Goal: Transaction & Acquisition: Purchase product/service

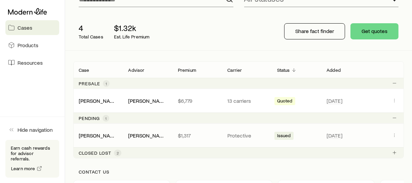
scroll to position [33, 0]
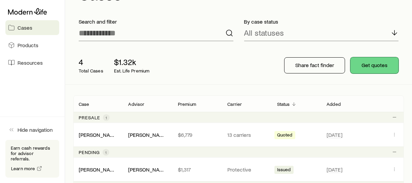
click at [373, 65] on button "Get quotes" at bounding box center [375, 65] width 48 height 16
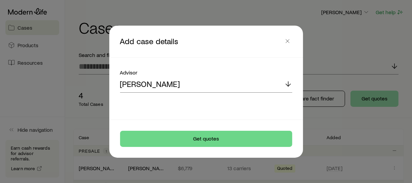
scroll to position [0, 0]
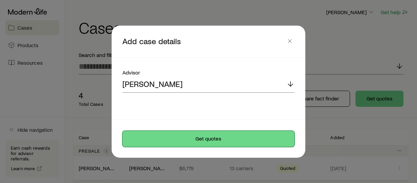
click at [213, 139] on button "Get quotes" at bounding box center [209, 139] width 172 height 16
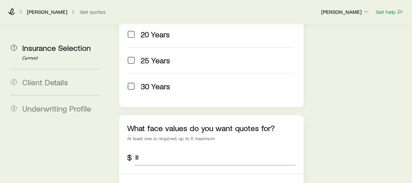
scroll to position [404, 0]
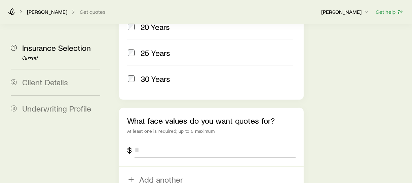
click at [144, 142] on input "tel" at bounding box center [215, 150] width 161 height 16
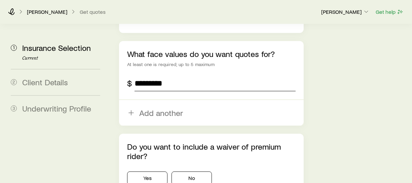
scroll to position [505, 0]
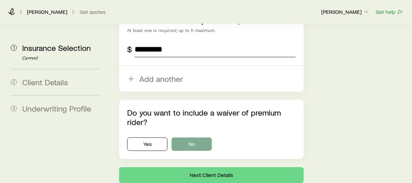
type input "*********"
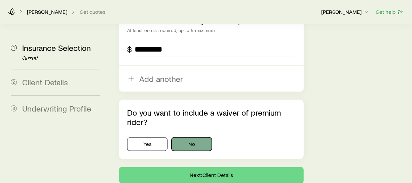
click at [199, 137] on button "No" at bounding box center [192, 143] width 40 height 13
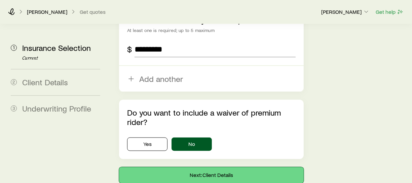
click at [197, 167] on button "Next: Client Details" at bounding box center [211, 175] width 184 height 16
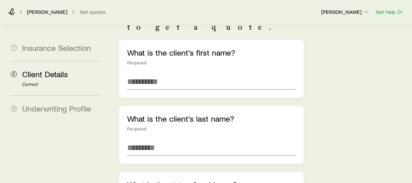
scroll to position [67, 0]
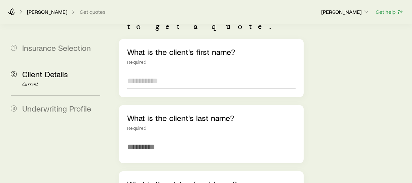
click at [157, 73] on input "text" at bounding box center [211, 81] width 168 height 16
type input "****"
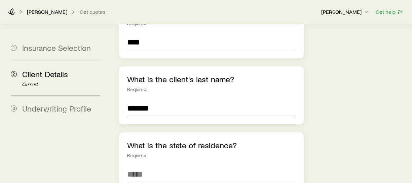
scroll to position [135, 0]
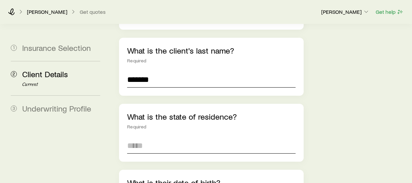
type input "*******"
click at [181, 137] on input at bounding box center [211, 145] width 168 height 16
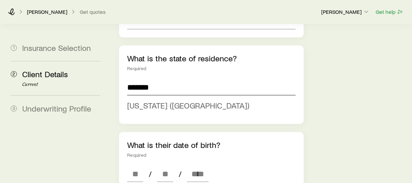
scroll to position [235, 0]
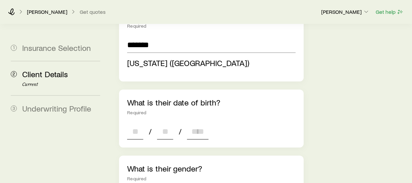
type input "**********"
click at [132, 113] on div "**********" at bounding box center [211, 169] width 184 height 596
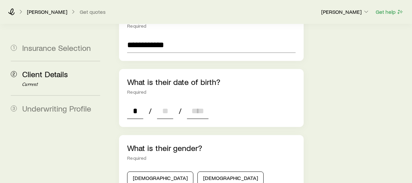
type input "**"
type input "****"
type input "*"
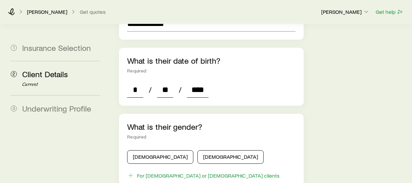
scroll to position [303, 0]
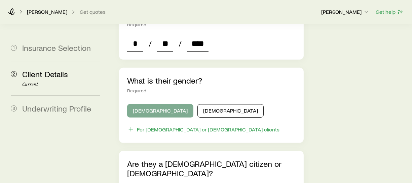
type input "****"
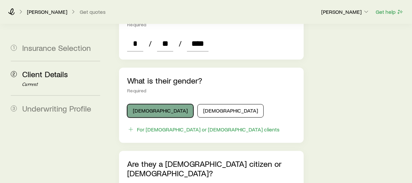
click at [157, 104] on button "[DEMOGRAPHIC_DATA]" at bounding box center [160, 110] width 66 height 13
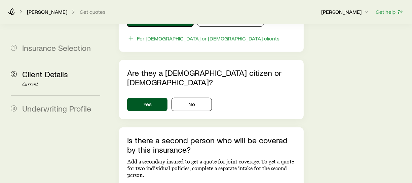
scroll to position [437, 0]
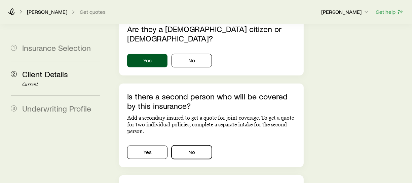
drag, startPoint x: 201, startPoint y: 127, endPoint x: 198, endPoint y: 131, distance: 4.9
click at [201, 145] on button "No" at bounding box center [192, 151] width 40 height 13
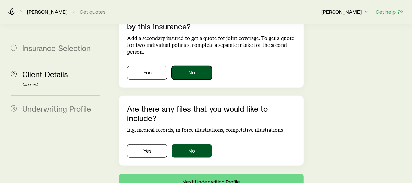
scroll to position [533, 0]
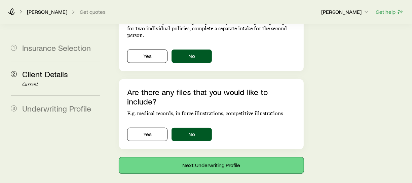
click at [188, 157] on button "Next: Underwriting Profile" at bounding box center [211, 165] width 184 height 16
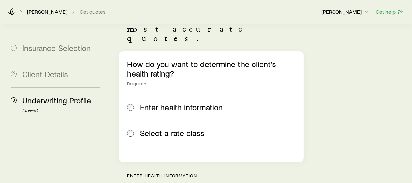
scroll to position [101, 0]
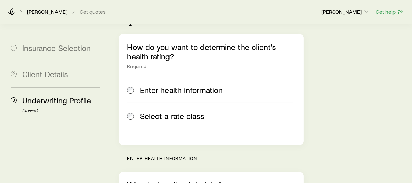
click at [126, 78] on div "How do you want to determine the client’s health rating? Required Enter health …" at bounding box center [211, 89] width 184 height 111
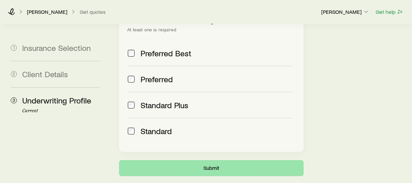
scroll to position [338, 0]
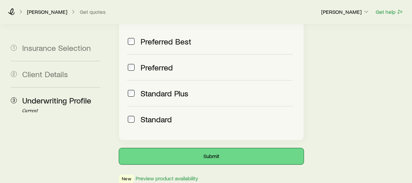
click at [209, 148] on button "Submit" at bounding box center [211, 156] width 184 height 16
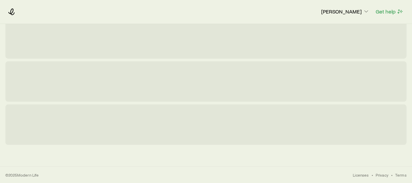
scroll to position [0, 0]
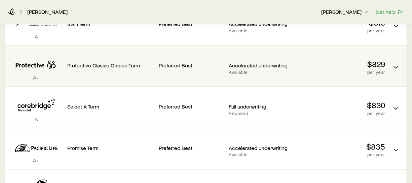
scroll to position [235, 0]
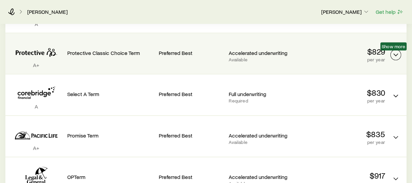
click at [398, 56] on icon "Term quotes" at bounding box center [396, 55] width 8 height 8
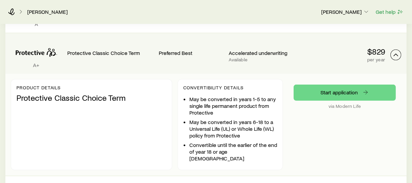
scroll to position [168, 0]
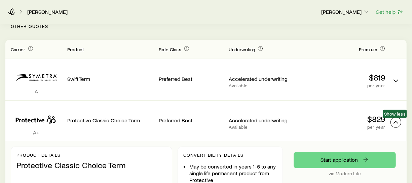
click at [396, 119] on icon "Term quotes" at bounding box center [396, 122] width 8 height 8
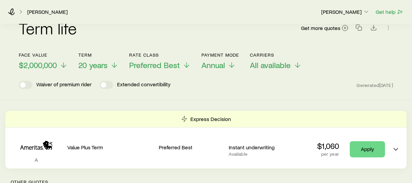
scroll to position [0, 0]
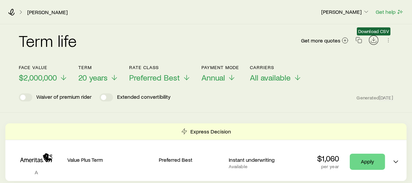
click at [375, 42] on icon "Download CSV" at bounding box center [374, 42] width 5 height 2
click at [284, 109] on div "Term life Get more quotes Face value $2,000,000 Term 20 years Rate Class Prefer…" at bounding box center [206, 68] width 412 height 88
click at [359, 42] on icon "button" at bounding box center [359, 40] width 7 height 7
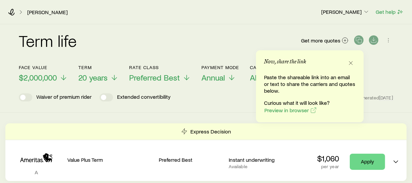
click at [212, 104] on div "Term life Get more quotes Face value $2,000,000 Term 20 years Rate Class Prefer…" at bounding box center [206, 68] width 412 height 88
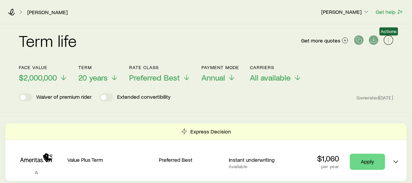
click at [387, 40] on icon "button" at bounding box center [388, 40] width 7 height 7
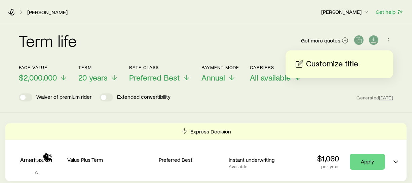
click at [329, 100] on div "Waiver of premium rider Extended convertibility Generated [DATE]" at bounding box center [206, 97] width 375 height 8
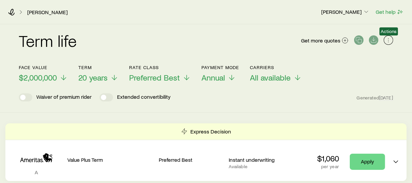
click at [388, 41] on icon "button" at bounding box center [388, 40] width 7 height 7
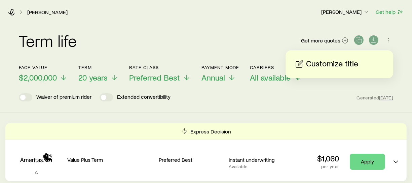
click at [347, 72] on div "Customize title" at bounding box center [340, 64] width 108 height 28
click at [347, 67] on p "Customize title" at bounding box center [332, 64] width 52 height 11
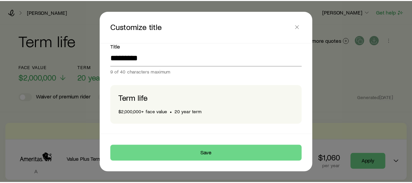
scroll to position [12, 0]
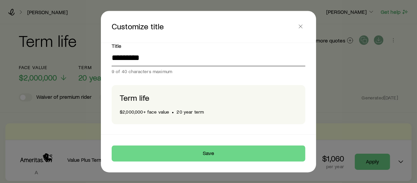
click at [157, 56] on input "*********" at bounding box center [209, 58] width 194 height 16
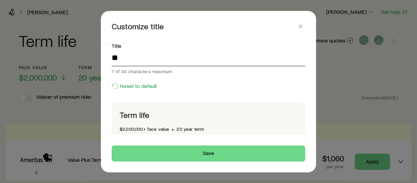
type input "*"
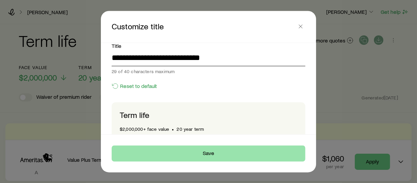
type input "**********"
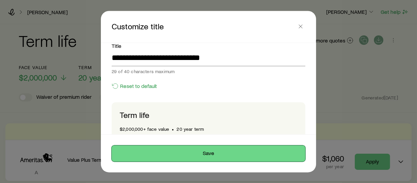
click at [173, 152] on button "Save" at bounding box center [209, 153] width 194 height 16
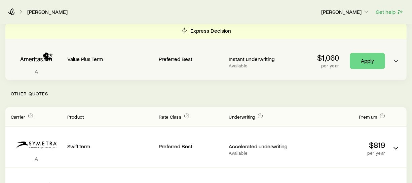
scroll to position [0, 0]
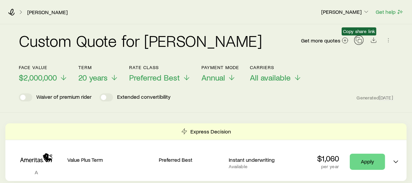
click at [360, 43] on button "button" at bounding box center [358, 39] width 9 height 9
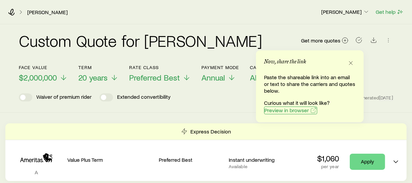
click at [293, 110] on span "Preview in browser" at bounding box center [287, 109] width 44 height 5
click at [347, 40] on icon at bounding box center [345, 40] width 7 height 7
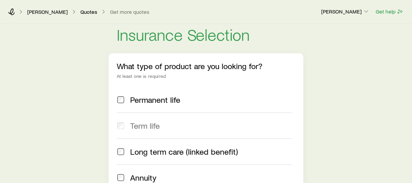
scroll to position [33, 0]
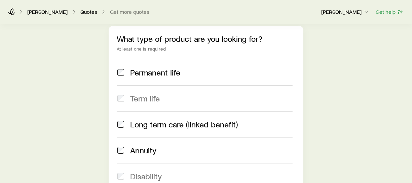
click at [125, 97] on span at bounding box center [121, 98] width 8 height 9
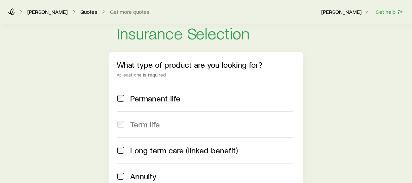
scroll to position [0, 0]
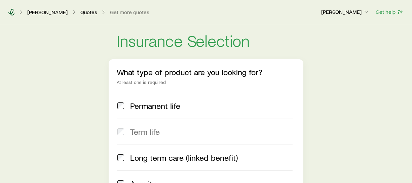
click at [10, 10] on icon at bounding box center [11, 12] width 7 height 7
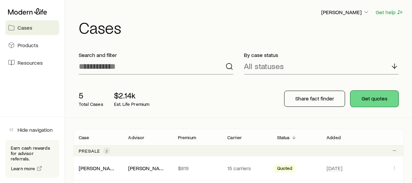
click at [385, 96] on button "Get quotes" at bounding box center [375, 99] width 48 height 16
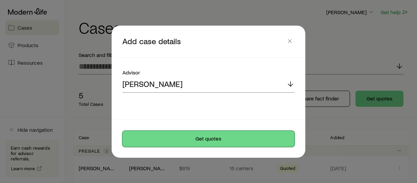
click at [198, 140] on button "Get quotes" at bounding box center [209, 139] width 172 height 16
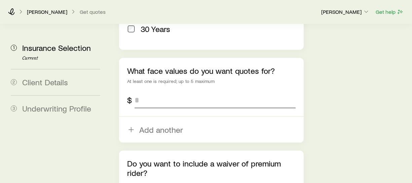
scroll to position [404, 0]
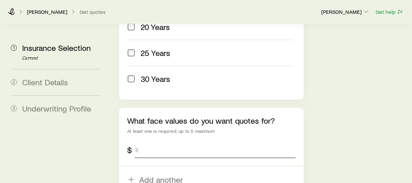
click at [181, 142] on input "tel" at bounding box center [215, 150] width 161 height 16
type input "*********"
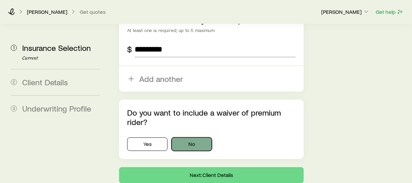
click at [189, 137] on button "No" at bounding box center [192, 143] width 40 height 13
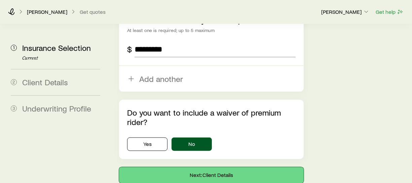
click at [185, 167] on button "Next: Client Details" at bounding box center [211, 175] width 184 height 16
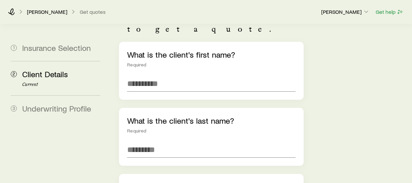
scroll to position [33, 0]
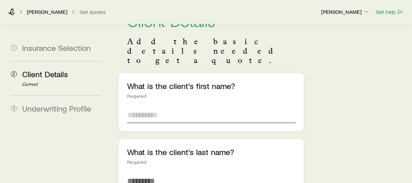
click at [169, 107] on input "text" at bounding box center [211, 115] width 168 height 16
type input "*****"
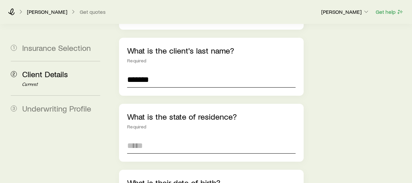
type input "*******"
click at [164, 137] on input at bounding box center [211, 145] width 168 height 16
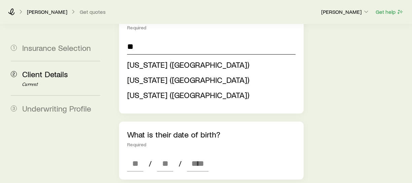
scroll to position [235, 0]
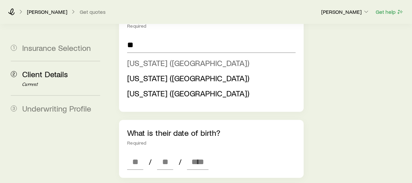
click at [148, 58] on span "[US_STATE] ([GEOGRAPHIC_DATA])" at bounding box center [188, 63] width 122 height 10
type input "**********"
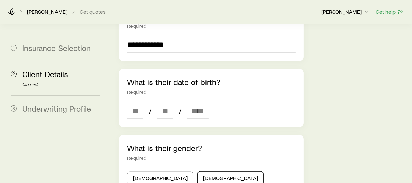
drag, startPoint x: 205, startPoint y: 158, endPoint x: 212, endPoint y: 140, distance: 19.3
click at [205, 171] on button "[DEMOGRAPHIC_DATA]" at bounding box center [231, 177] width 66 height 13
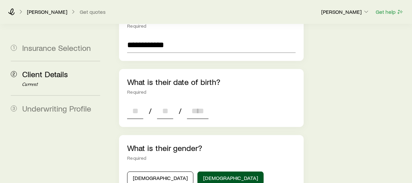
click at [135, 103] on input at bounding box center [135, 111] width 16 height 16
type input "**"
type input "*"
click at [163, 103] on input at bounding box center [165, 111] width 16 height 16
type input "**"
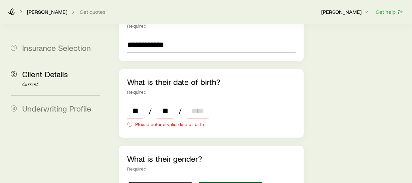
click at [192, 103] on input at bounding box center [198, 111] width 22 height 16
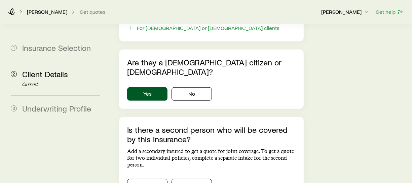
scroll to position [437, 0]
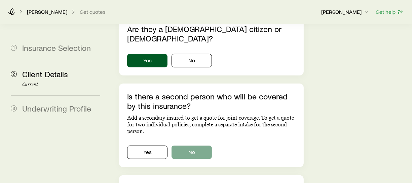
type input "****"
click at [181, 145] on button "No" at bounding box center [192, 151] width 40 height 13
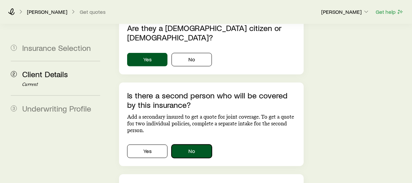
scroll to position [505, 0]
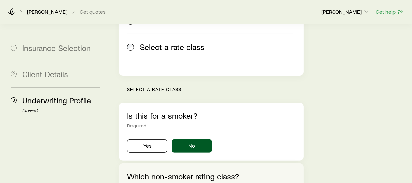
scroll to position [202, 0]
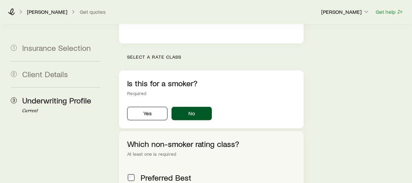
click at [136, 173] on div "Preferred Best" at bounding box center [210, 177] width 166 height 9
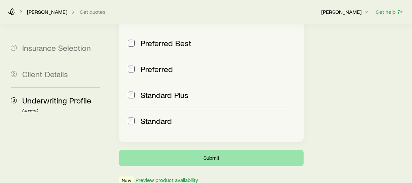
scroll to position [338, 0]
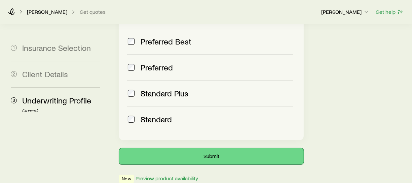
click at [219, 148] on button "Submit" at bounding box center [211, 156] width 184 height 16
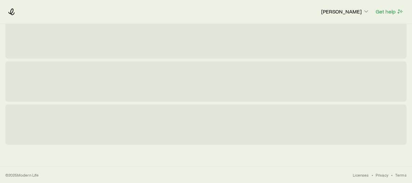
scroll to position [0, 0]
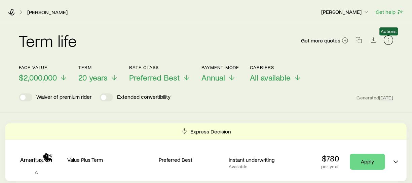
click at [391, 36] on button "button" at bounding box center [388, 39] width 9 height 9
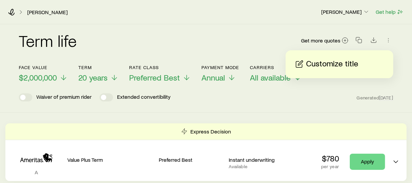
click at [342, 67] on p "Customize title" at bounding box center [332, 64] width 52 height 11
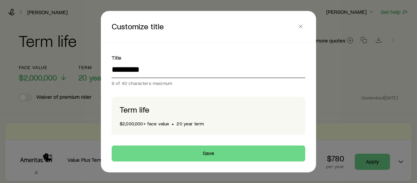
click at [201, 66] on input "*********" at bounding box center [209, 70] width 194 height 16
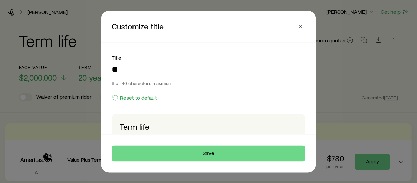
type input "*"
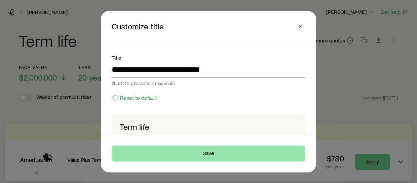
type input "**********"
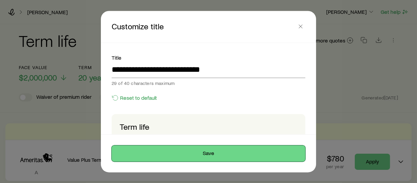
click at [214, 152] on button "Save" at bounding box center [209, 153] width 194 height 16
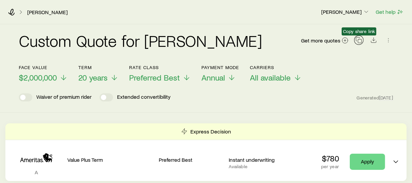
click at [358, 39] on icon "button" at bounding box center [359, 40] width 7 height 7
drag, startPoint x: 358, startPoint y: 39, endPoint x: 361, endPoint y: 42, distance: 4.5
click at [363, 41] on button "button" at bounding box center [358, 39] width 9 height 9
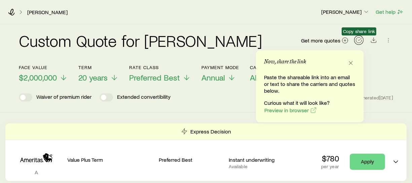
click at [360, 42] on icon "button" at bounding box center [359, 40] width 7 height 7
